Goal: Task Accomplishment & Management: Use online tool/utility

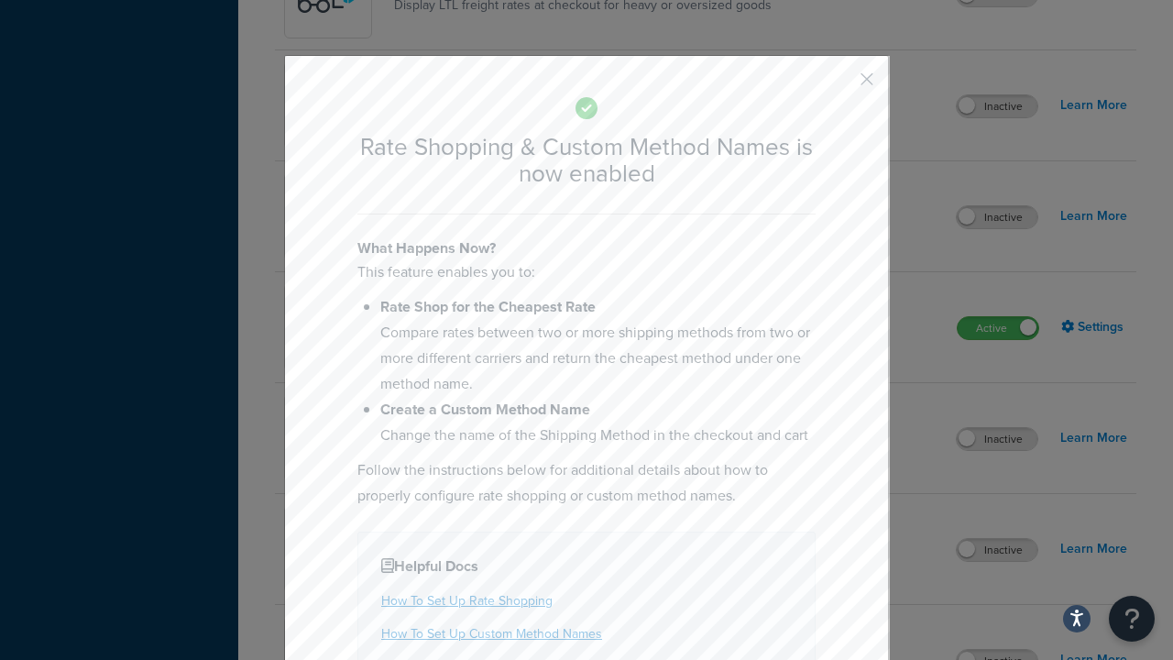
click at [839, 85] on button "button" at bounding box center [840, 85] width 5 height 5
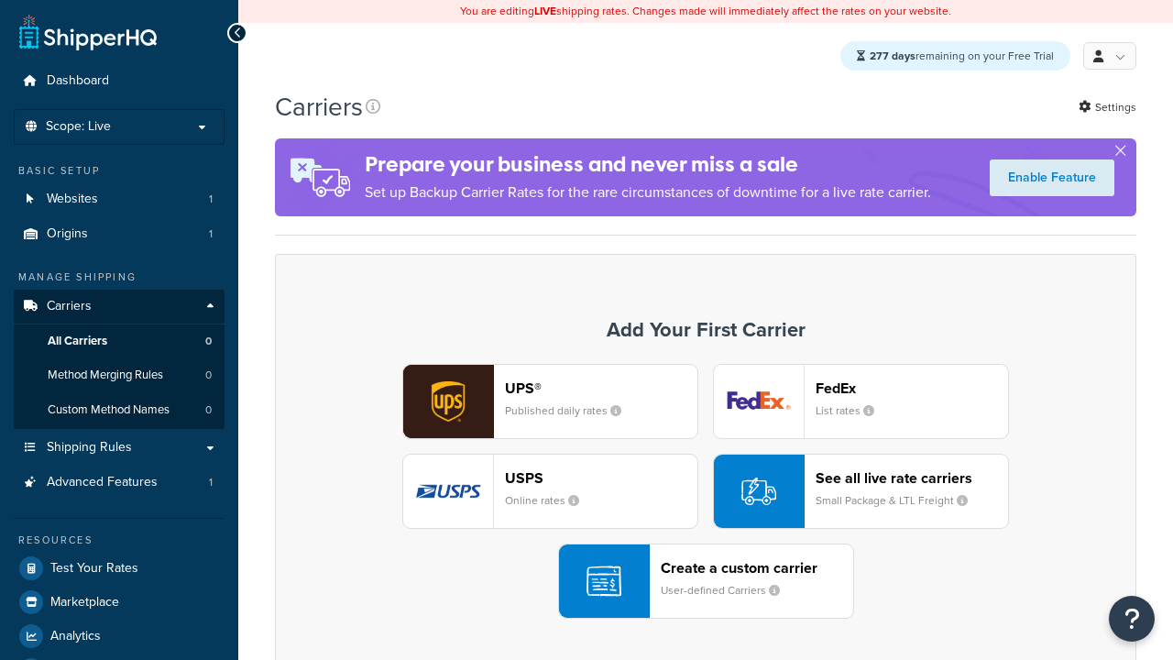
click at [706, 492] on div "UPS® Published daily rates FedEx List rates USPS Online rates See all live rate…" at bounding box center [705, 491] width 823 height 255
click at [860, 492] on div "See all live rate carriers Small Package & LTL Freight" at bounding box center [912, 491] width 192 height 44
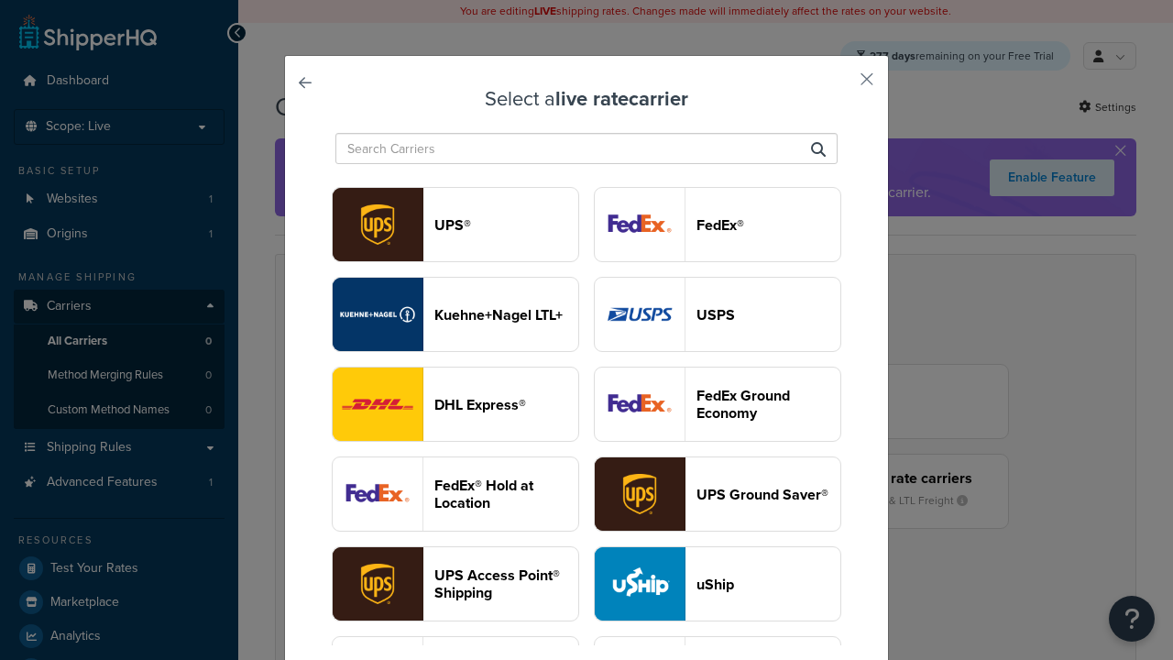
click at [717, 306] on header "USPS" at bounding box center [768, 314] width 144 height 17
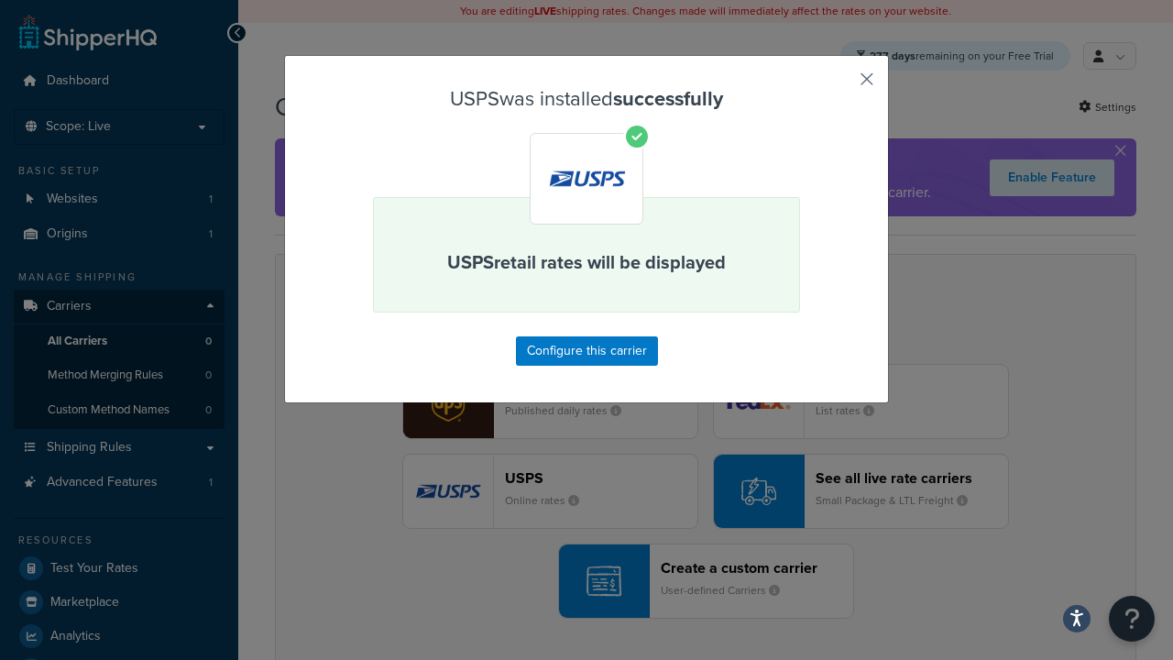
click at [839, 85] on button "button" at bounding box center [840, 85] width 5 height 5
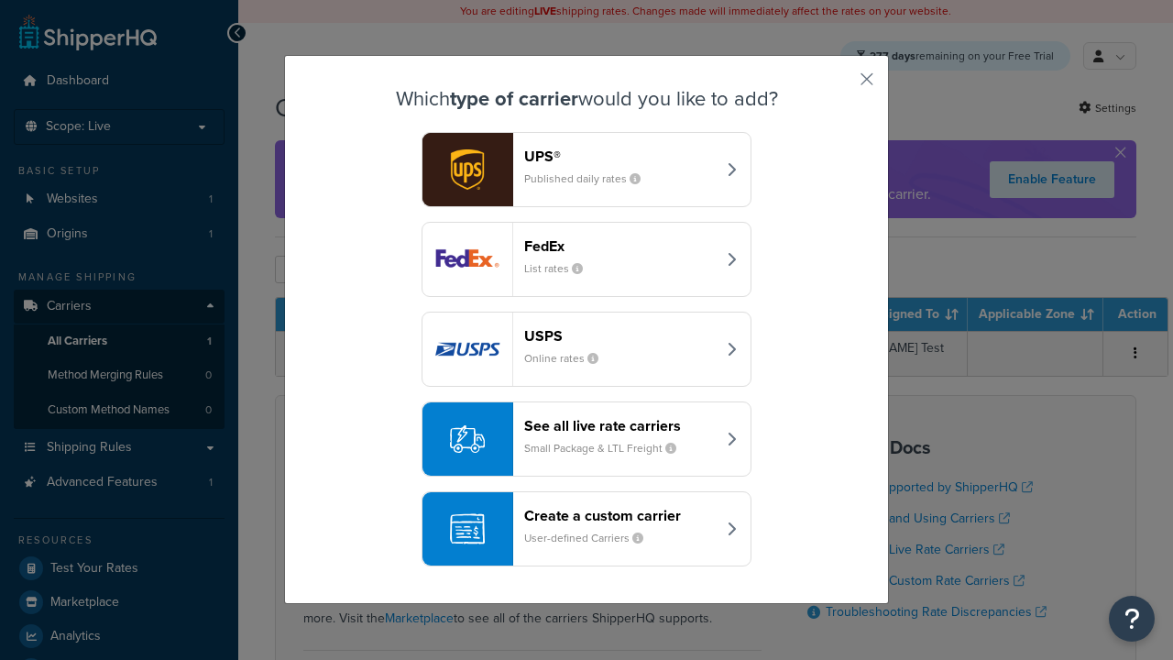
click at [586, 440] on div "See all live rate carriers Small Package & LTL Freight" at bounding box center [620, 439] width 192 height 44
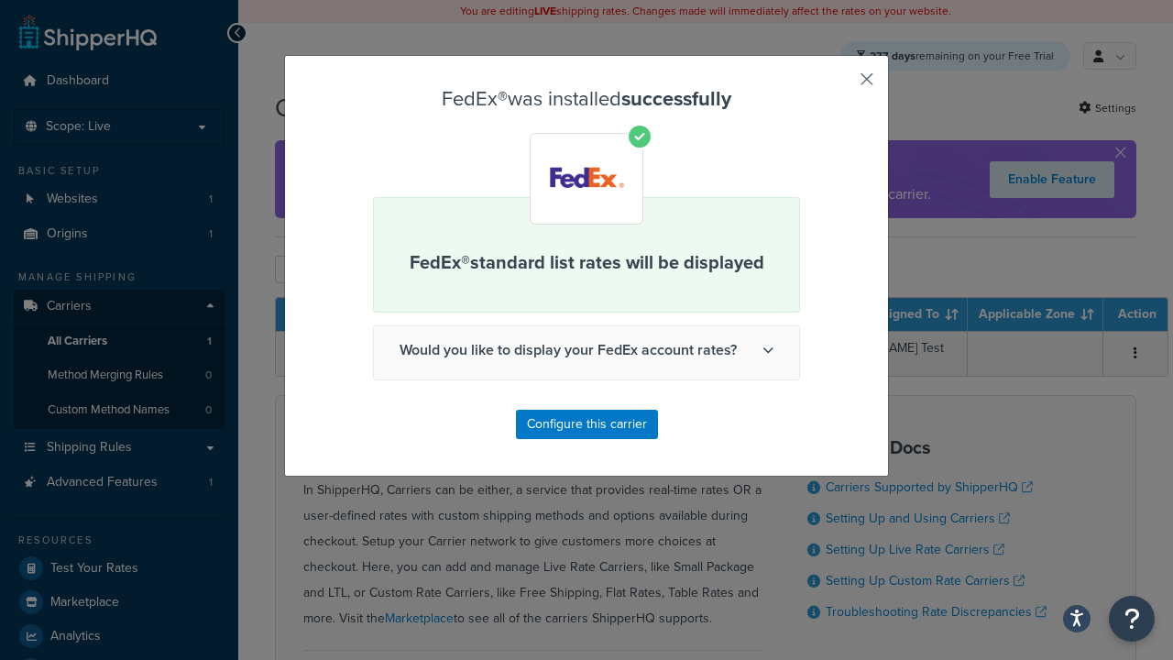
click at [839, 85] on button "button" at bounding box center [840, 85] width 5 height 5
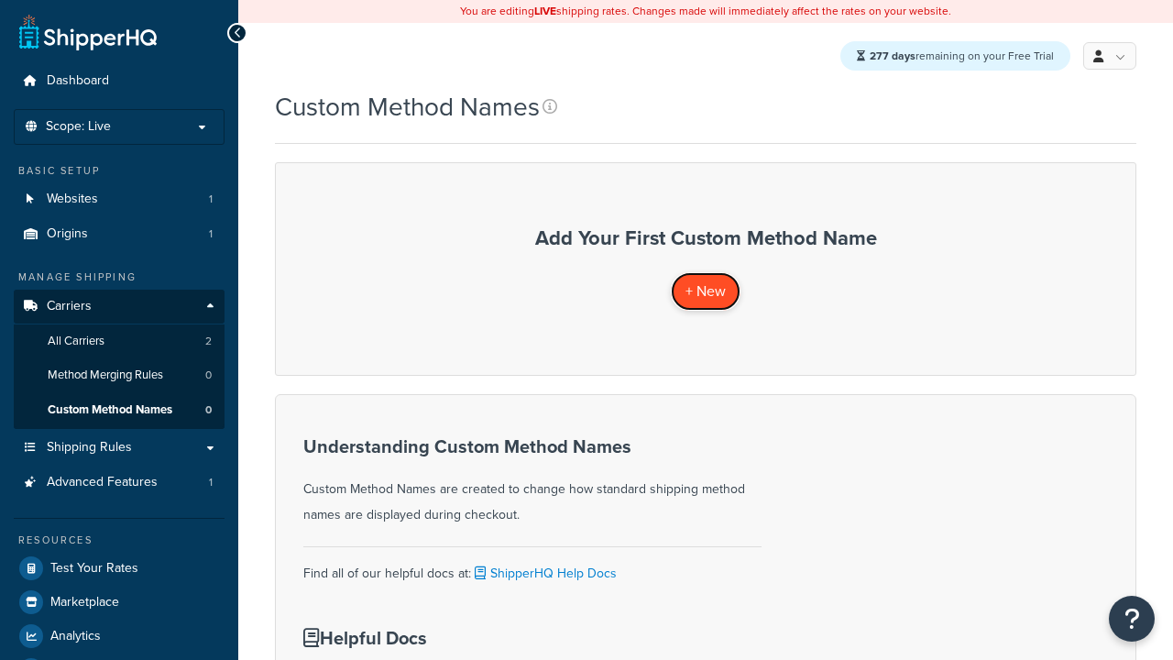
click at [705, 291] on span "+ New" at bounding box center [705, 290] width 40 height 21
